Goal: Information Seeking & Learning: Learn about a topic

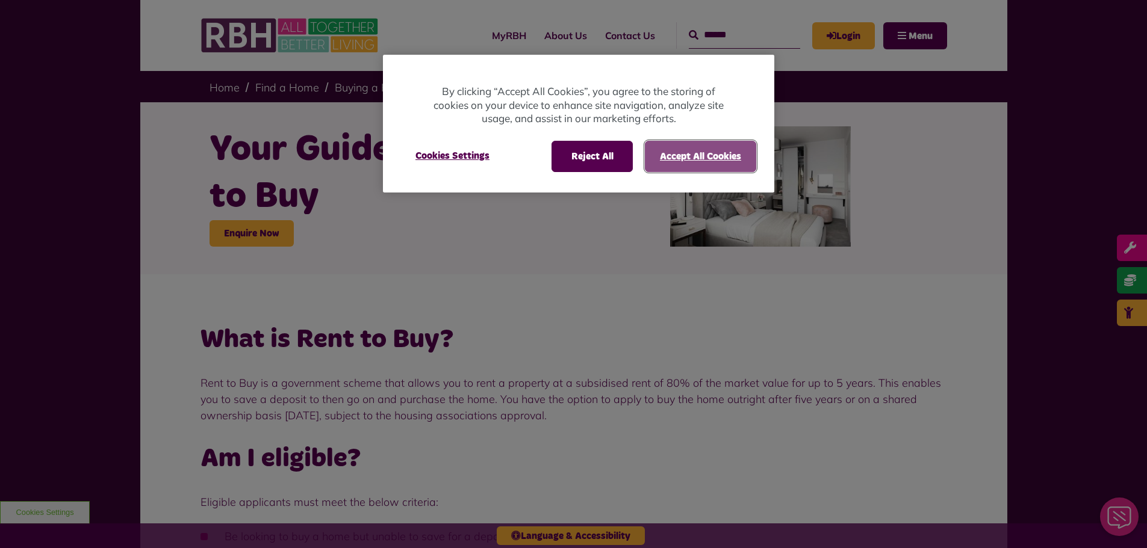
click at [704, 151] on button "Accept All Cookies" at bounding box center [700, 156] width 111 height 31
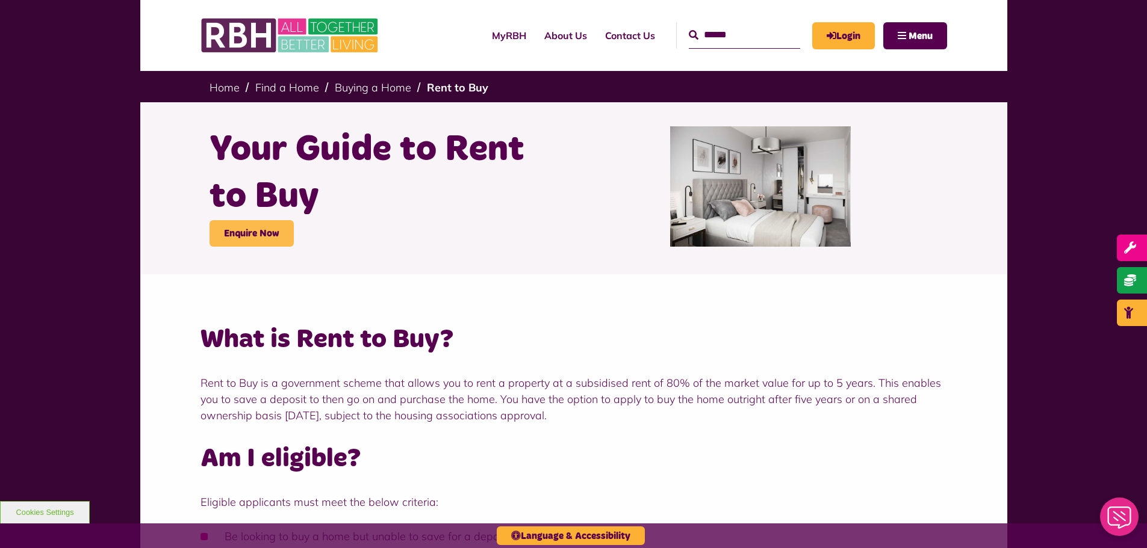
click at [266, 234] on link "Enquire Now" at bounding box center [252, 233] width 84 height 26
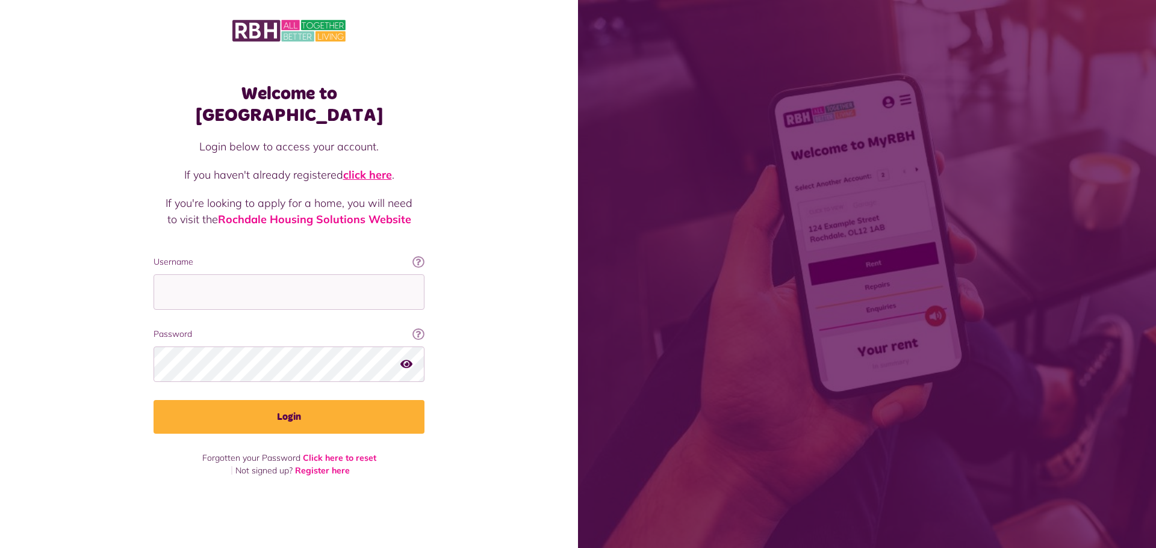
click at [373, 168] on link "click here" at bounding box center [367, 175] width 49 height 14
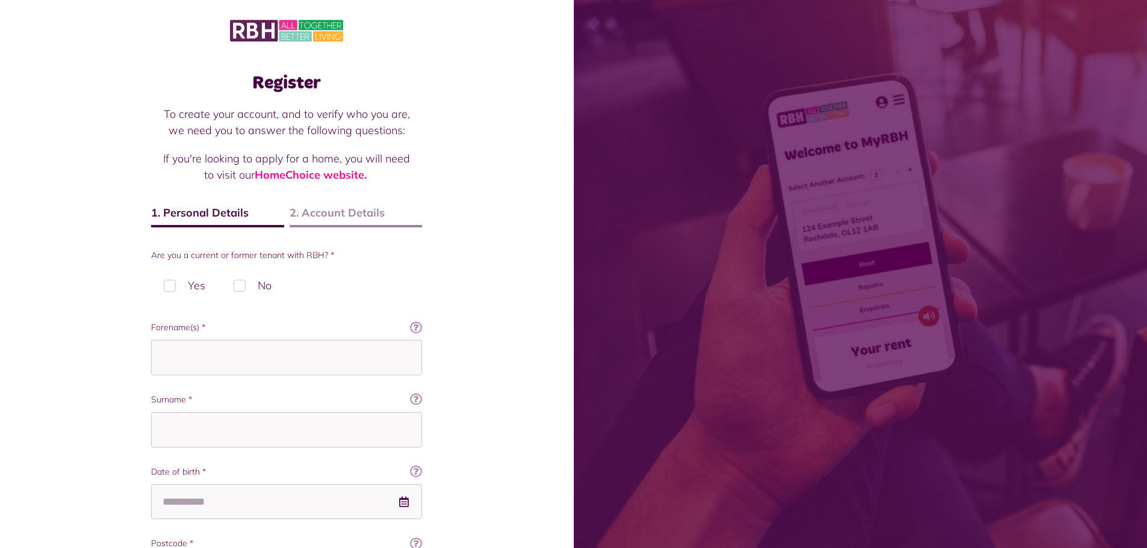
click at [241, 284] on label "No" at bounding box center [252, 286] width 63 height 36
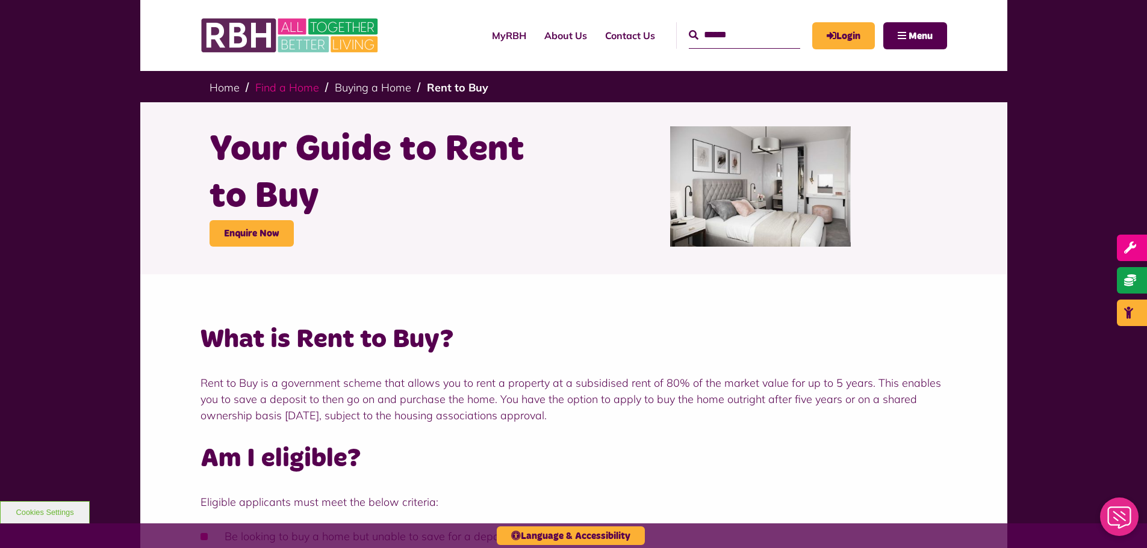
click at [278, 90] on link "Find a Home" at bounding box center [287, 88] width 64 height 14
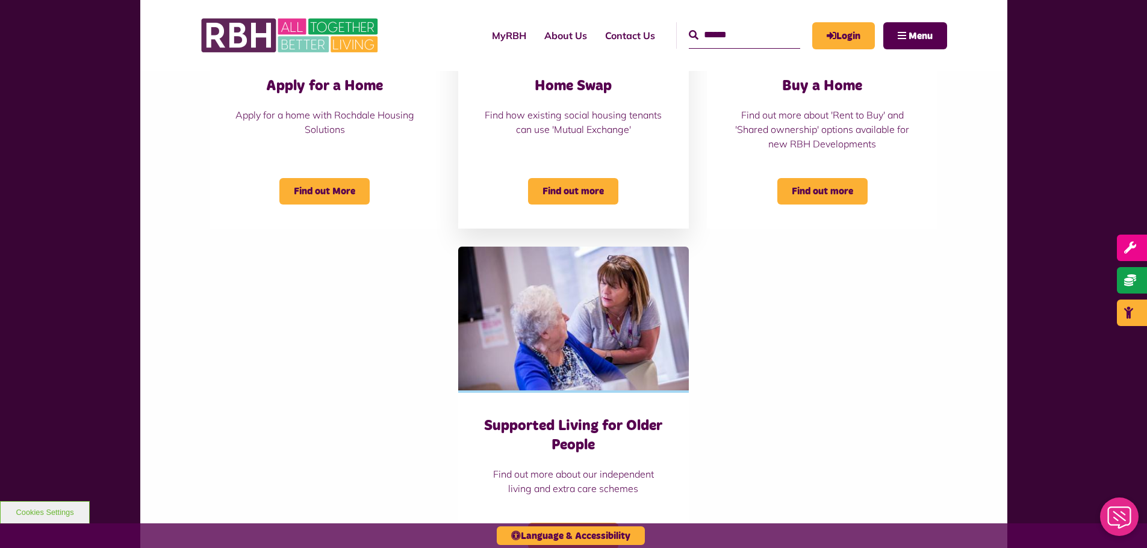
scroll to position [482, 0]
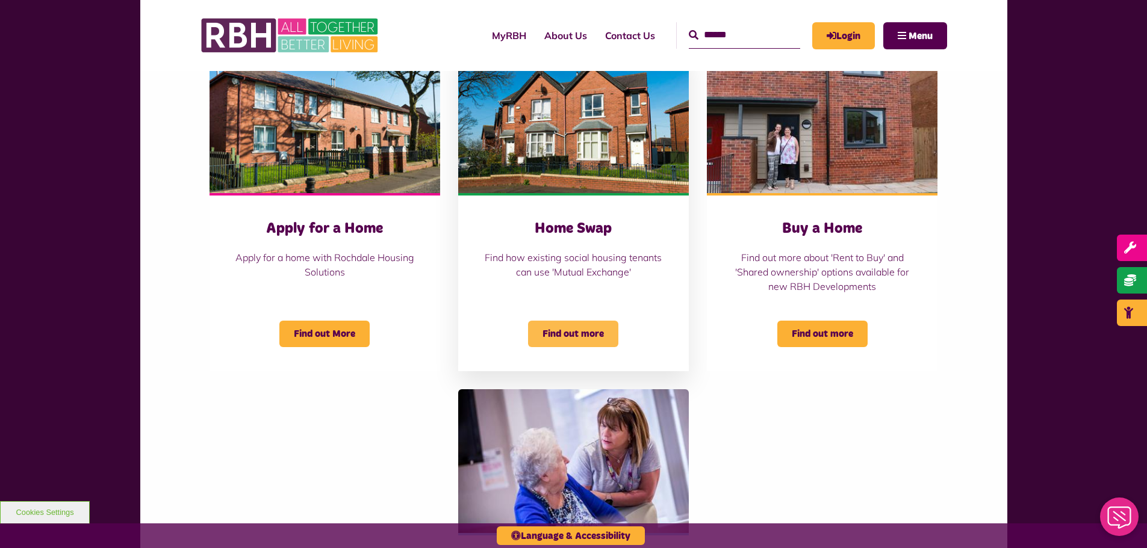
click at [583, 331] on span "Find out more" at bounding box center [573, 334] width 90 height 26
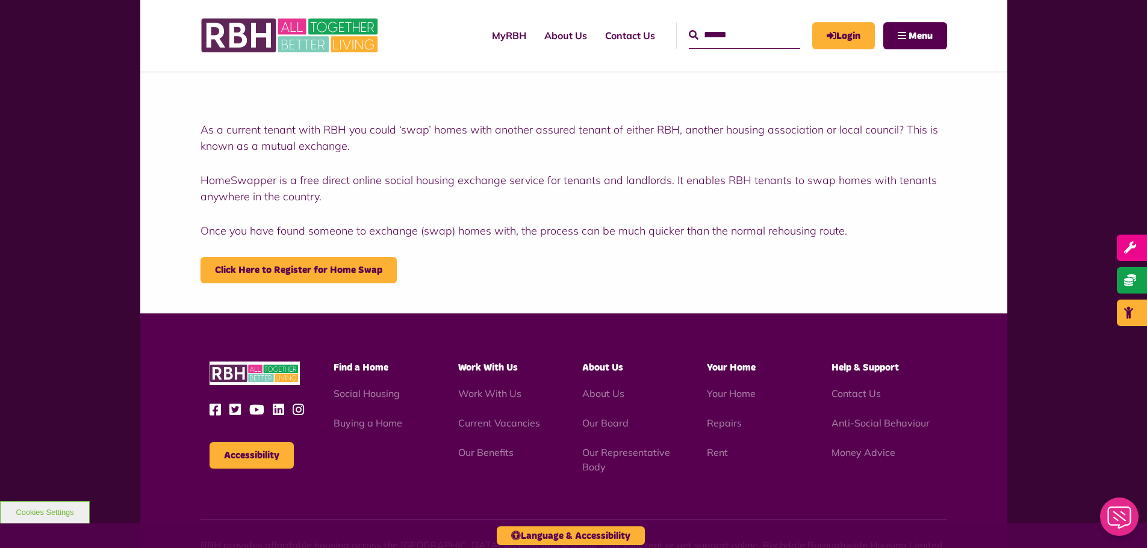
scroll to position [241, 0]
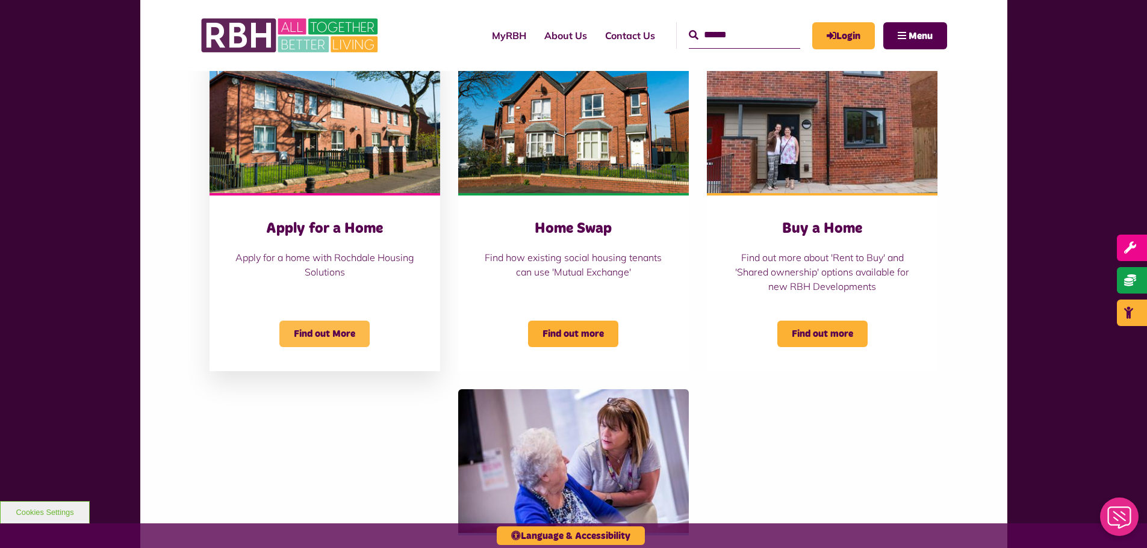
click at [346, 332] on span "Find out More" at bounding box center [324, 334] width 90 height 26
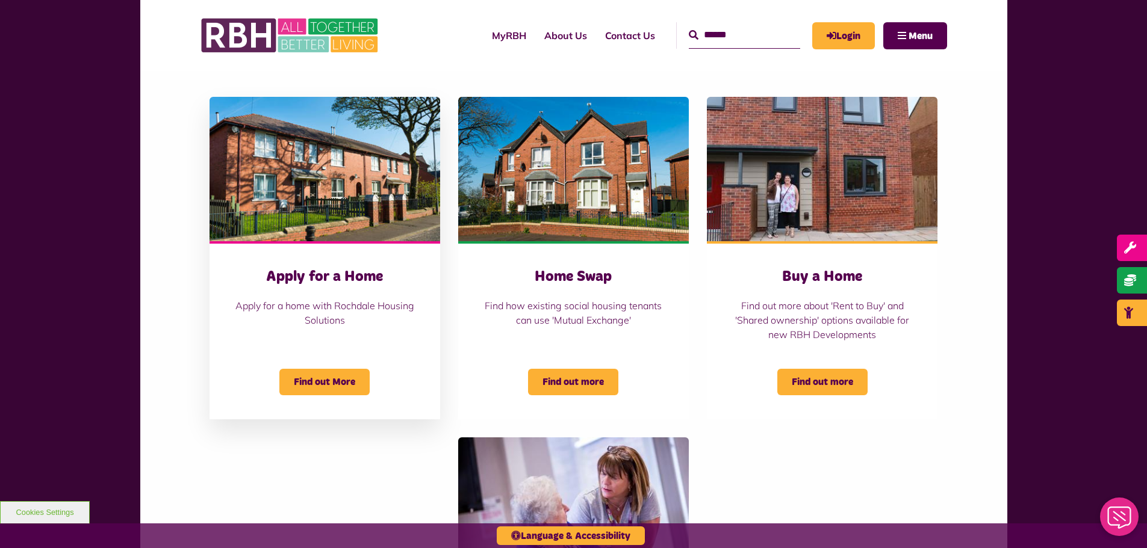
scroll to position [421, 0]
